Goal: Check status: Check status

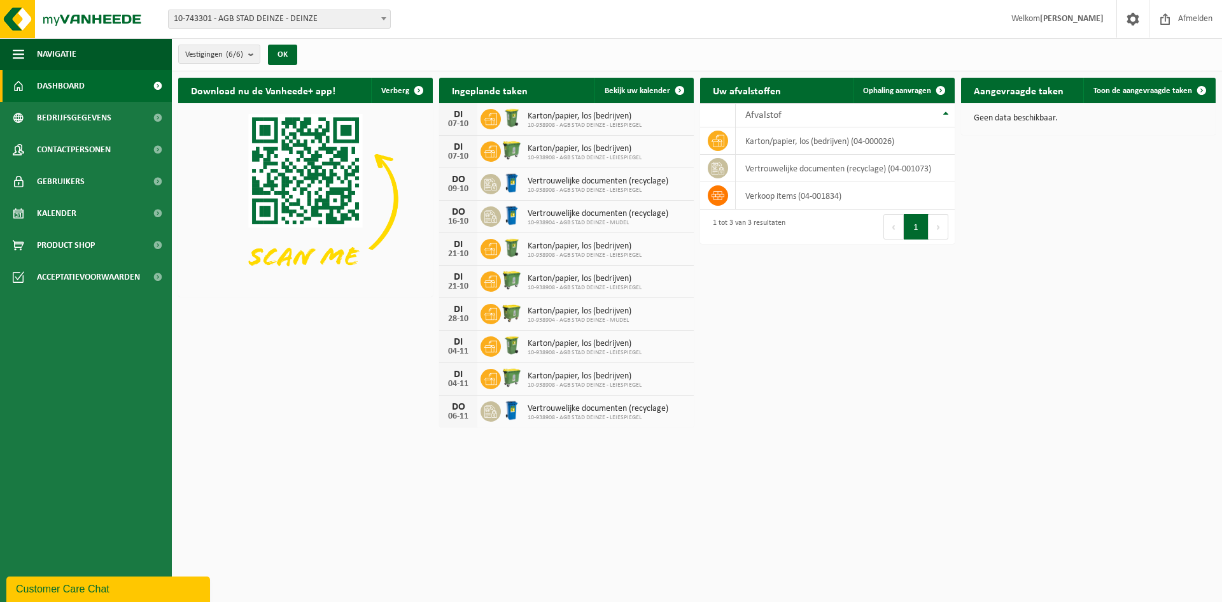
click at [297, 16] on span "10-743301 - AGB STAD DEINZE - DEINZE" at bounding box center [280, 19] width 222 height 18
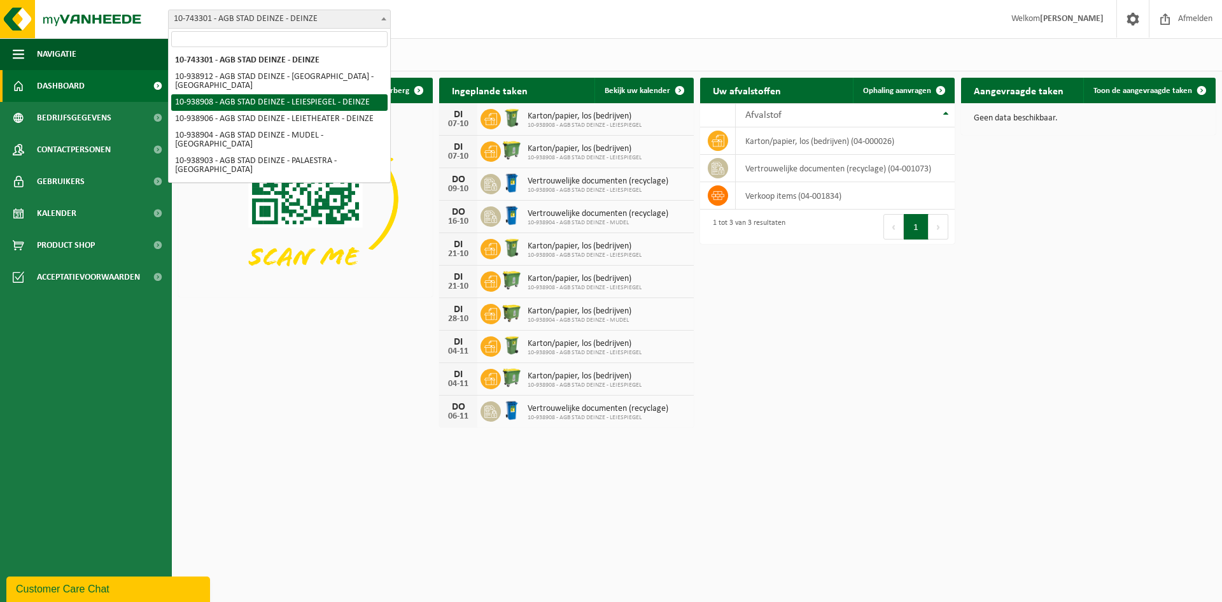
select select "138162"
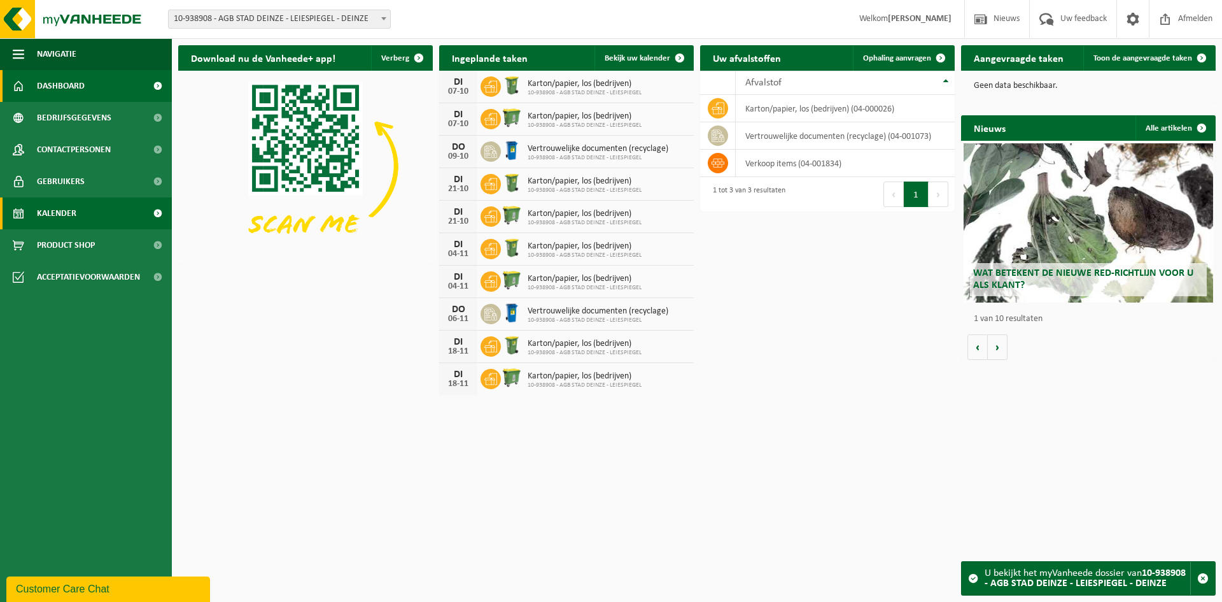
click at [85, 216] on link "Kalender" at bounding box center [86, 213] width 172 height 32
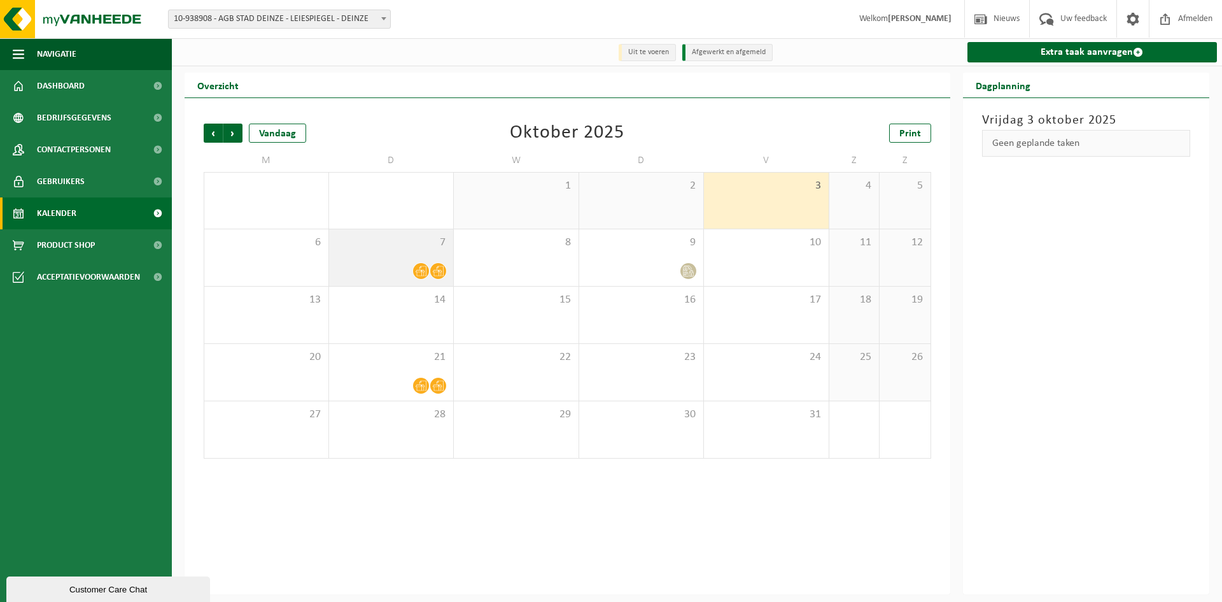
click at [428, 276] on span at bounding box center [421, 271] width 16 height 16
